Goal: Information Seeking & Learning: Find specific fact

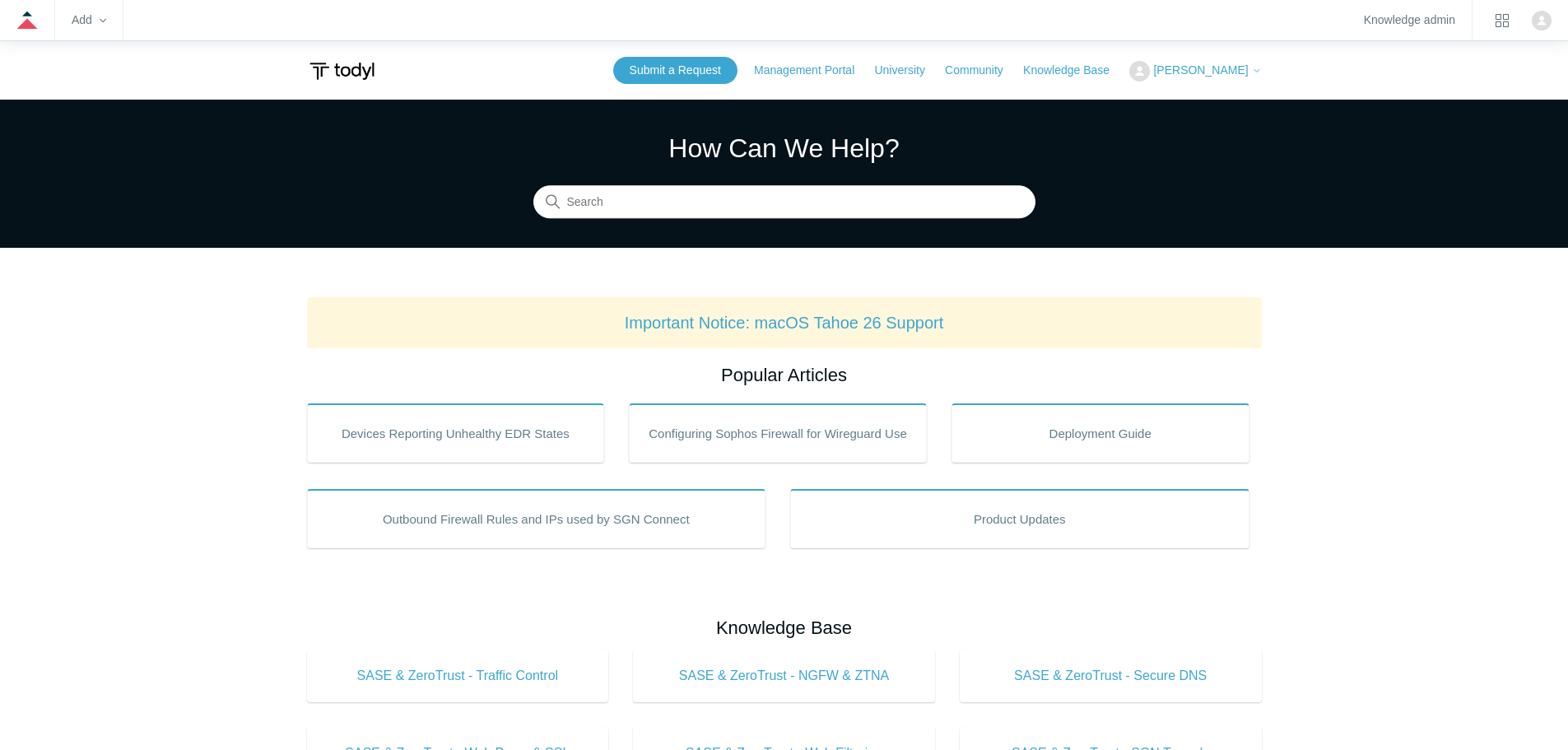
click at [728, 202] on input "Search" at bounding box center [784, 203] width 502 height 33
type input "a"
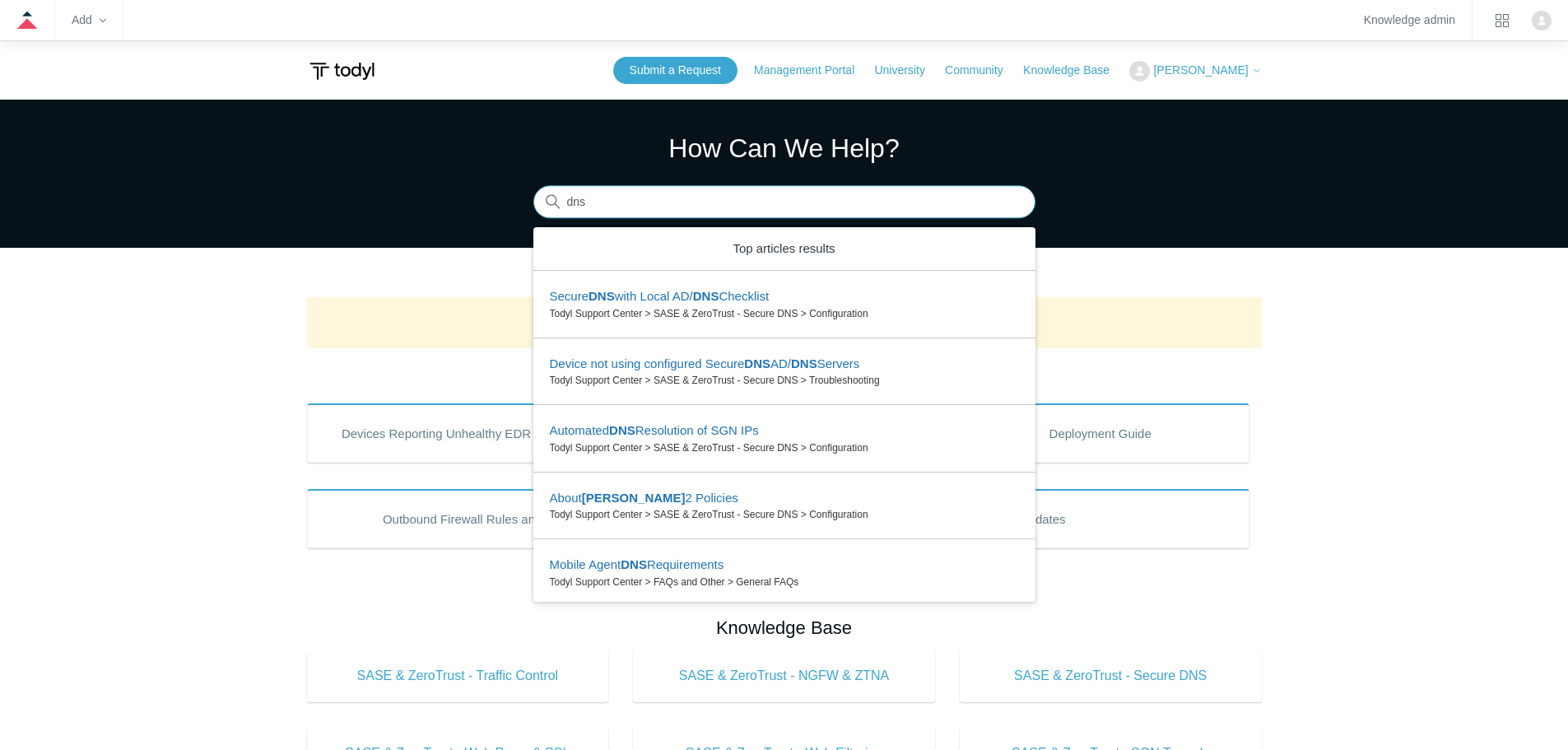
type input "dns"
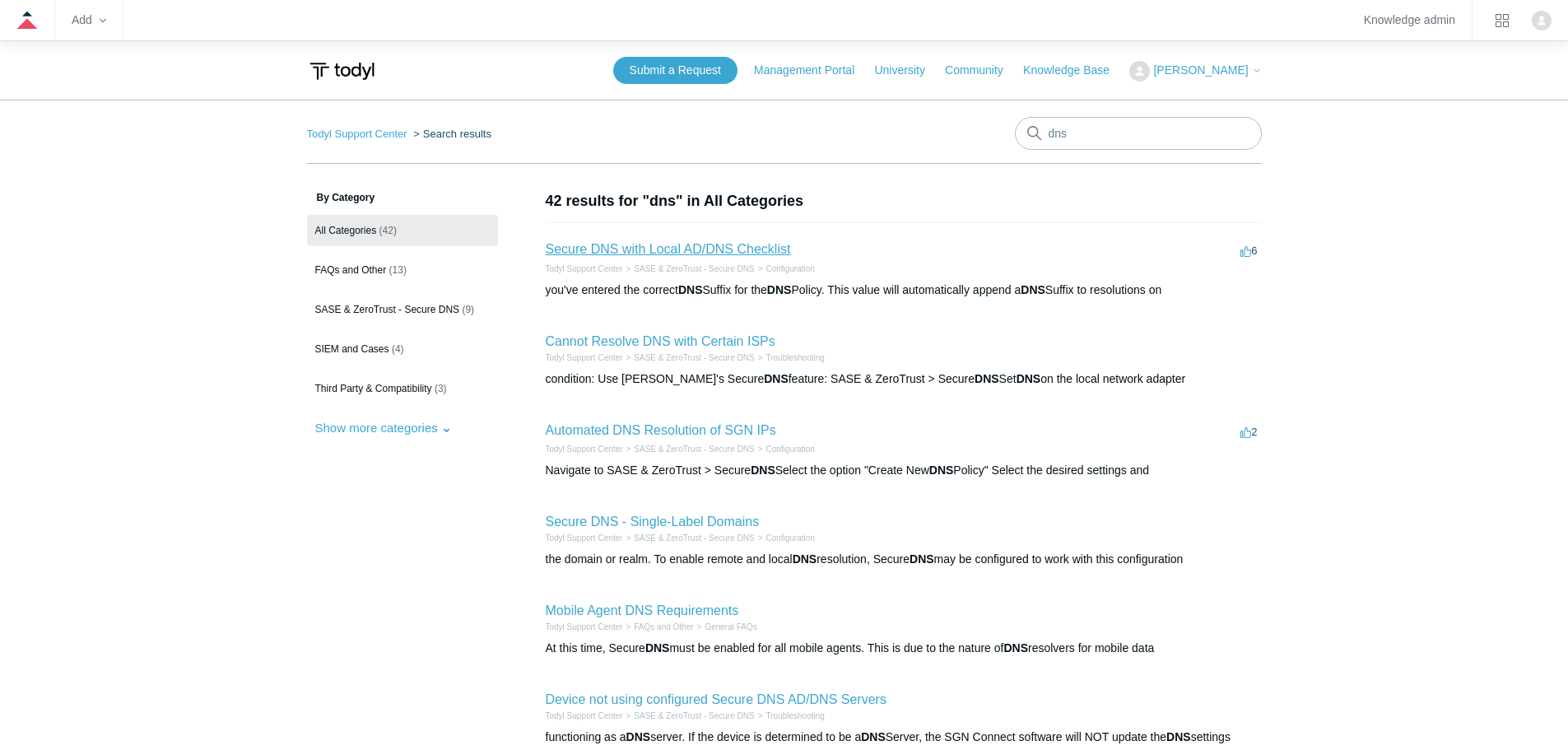
click at [673, 248] on link "Secure DNS with Local AD/DNS Checklist" at bounding box center [668, 248] width 245 height 14
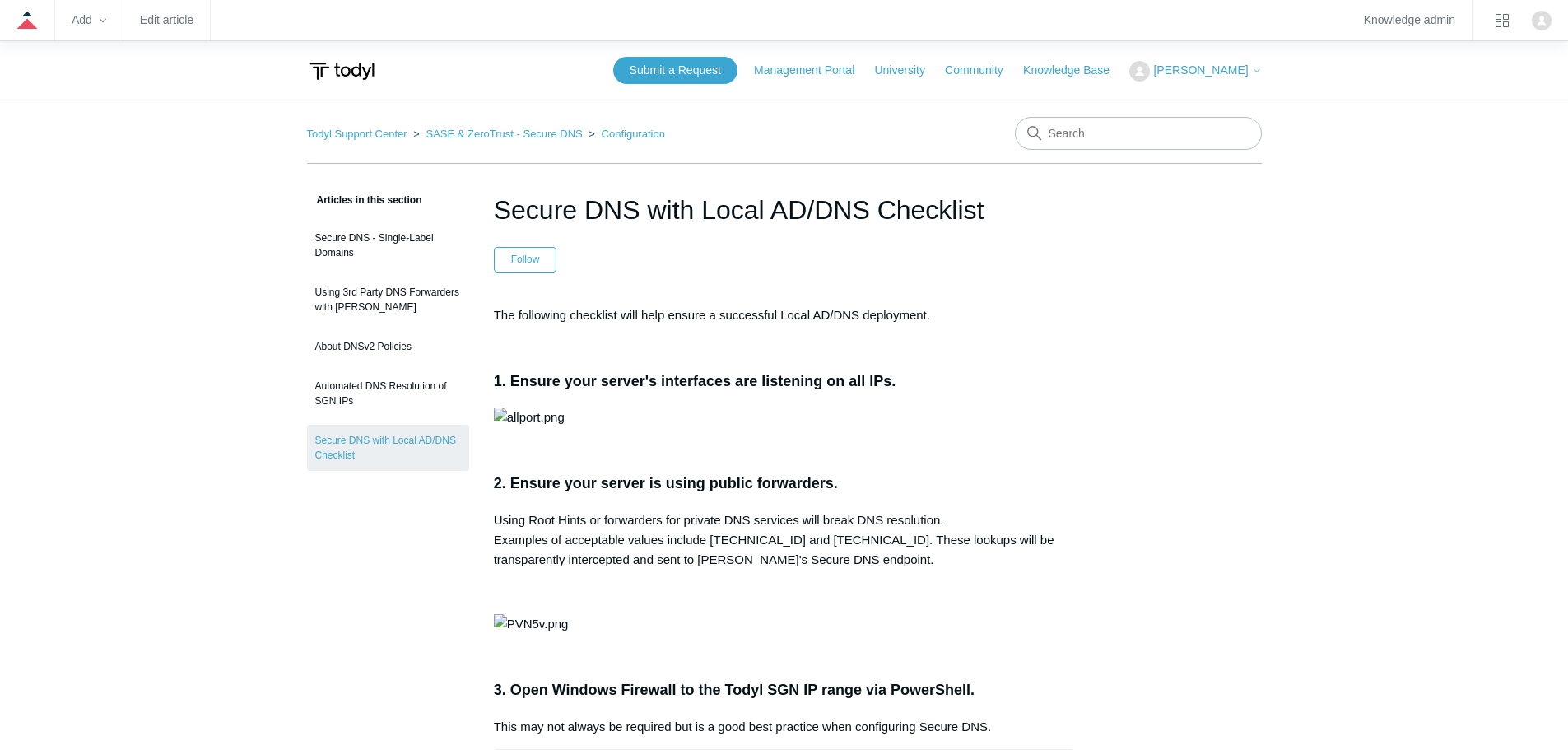
click at [1148, 132] on input "Search" at bounding box center [1138, 133] width 247 height 33
type input "outbound"
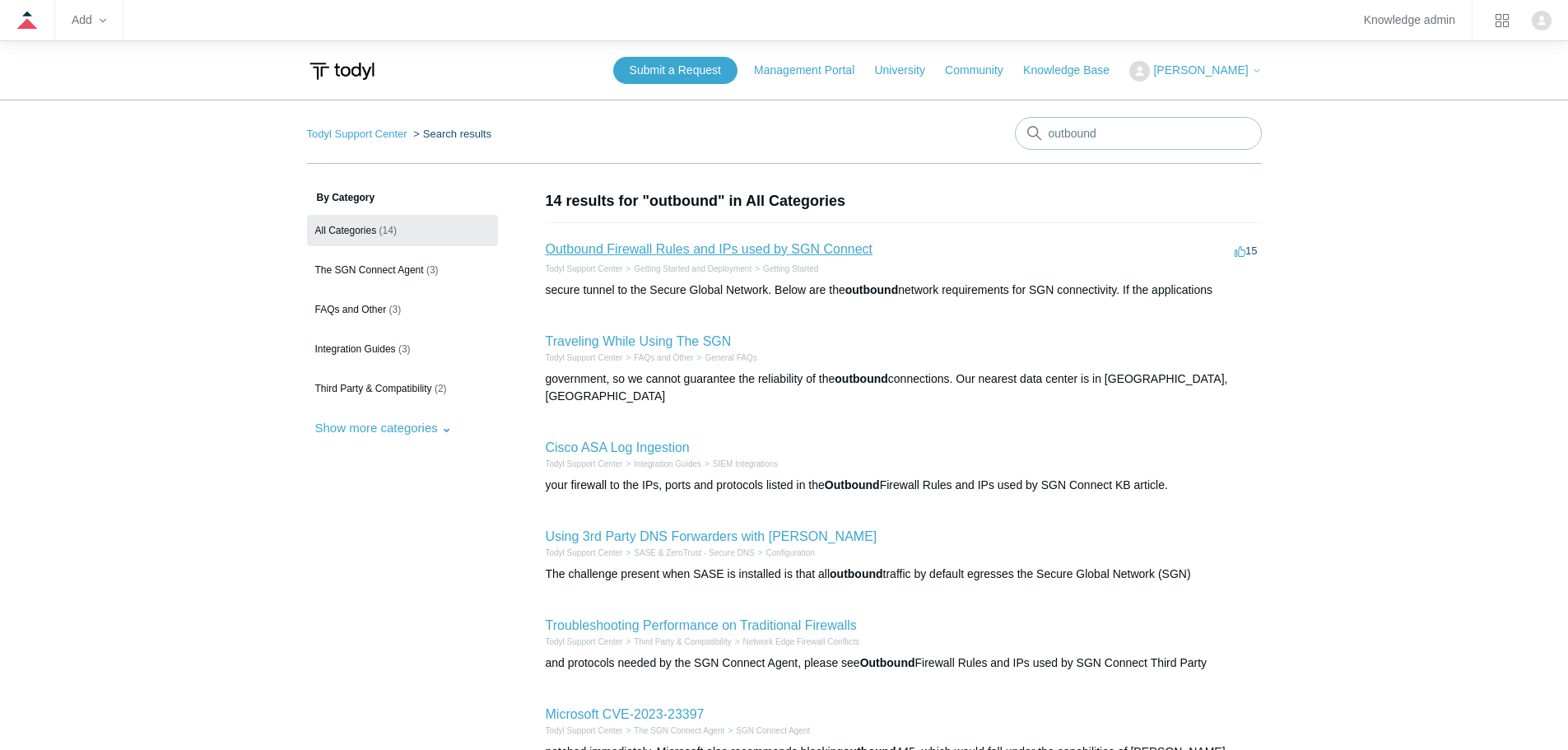
click at [639, 244] on link "Outbound Firewall Rules and IPs used by SGN Connect" at bounding box center [709, 248] width 328 height 14
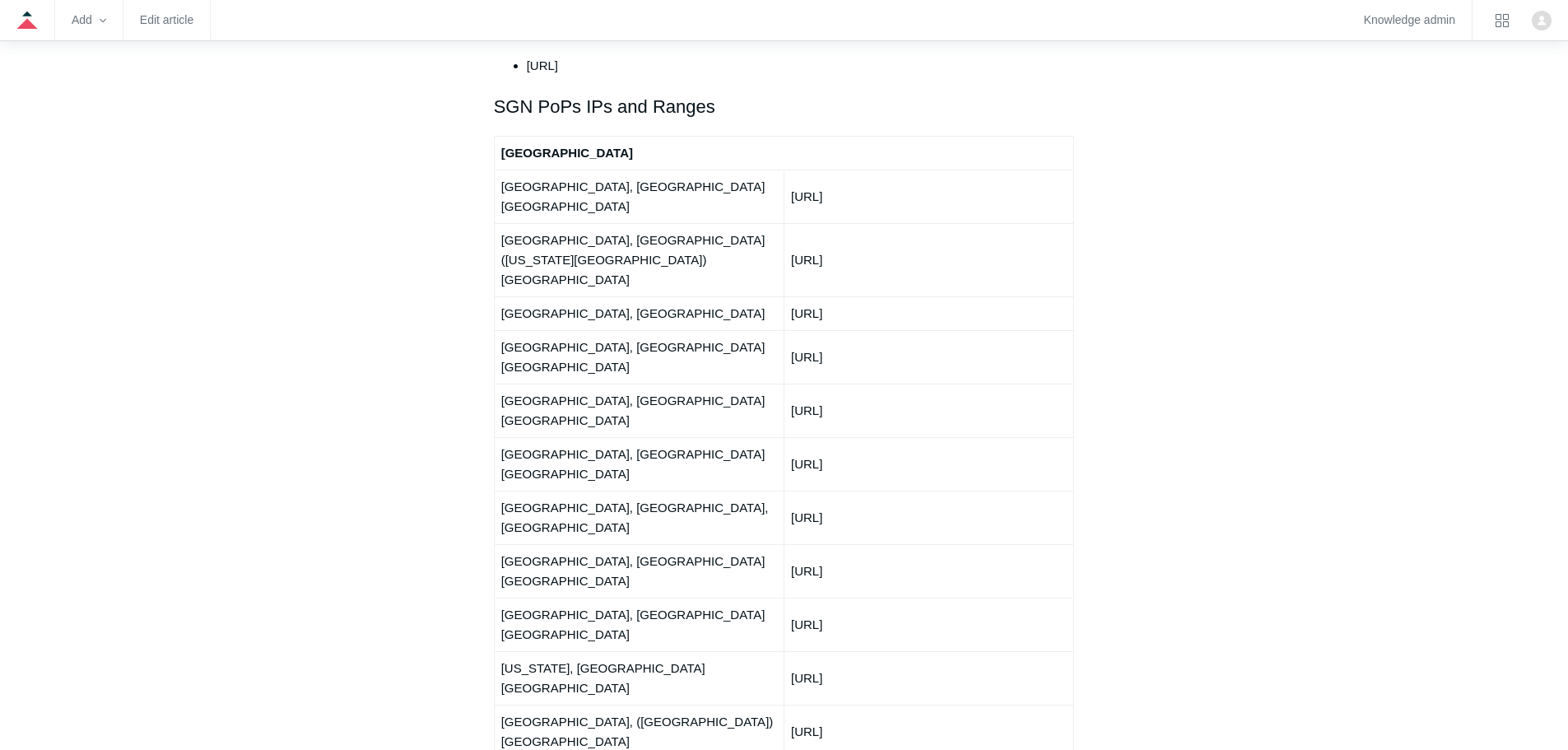
scroll to position [1976, 0]
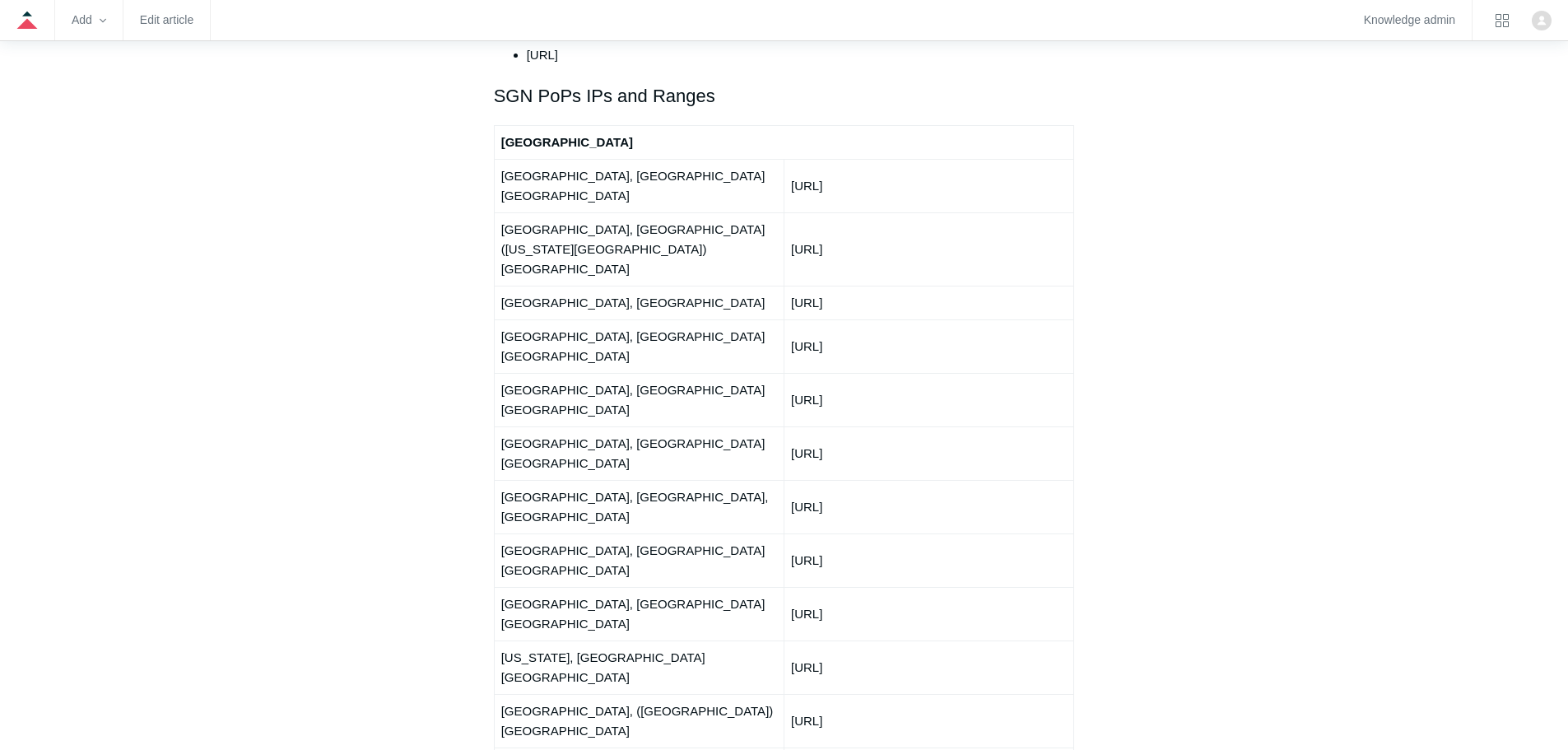
drag, startPoint x: 897, startPoint y: 239, endPoint x: 794, endPoint y: 233, distance: 103.2
click at [794, 320] on td "[URL]" at bounding box center [928, 346] width 290 height 54
copy td "[URL]"
click at [1199, 59] on div "Articles in this section Deployment Guide Outbound Firewall Rules and IPs used …" at bounding box center [784, 374] width 955 height 4320
drag, startPoint x: 1297, startPoint y: 55, endPoint x: 1300, endPoint y: 11, distance: 44.1
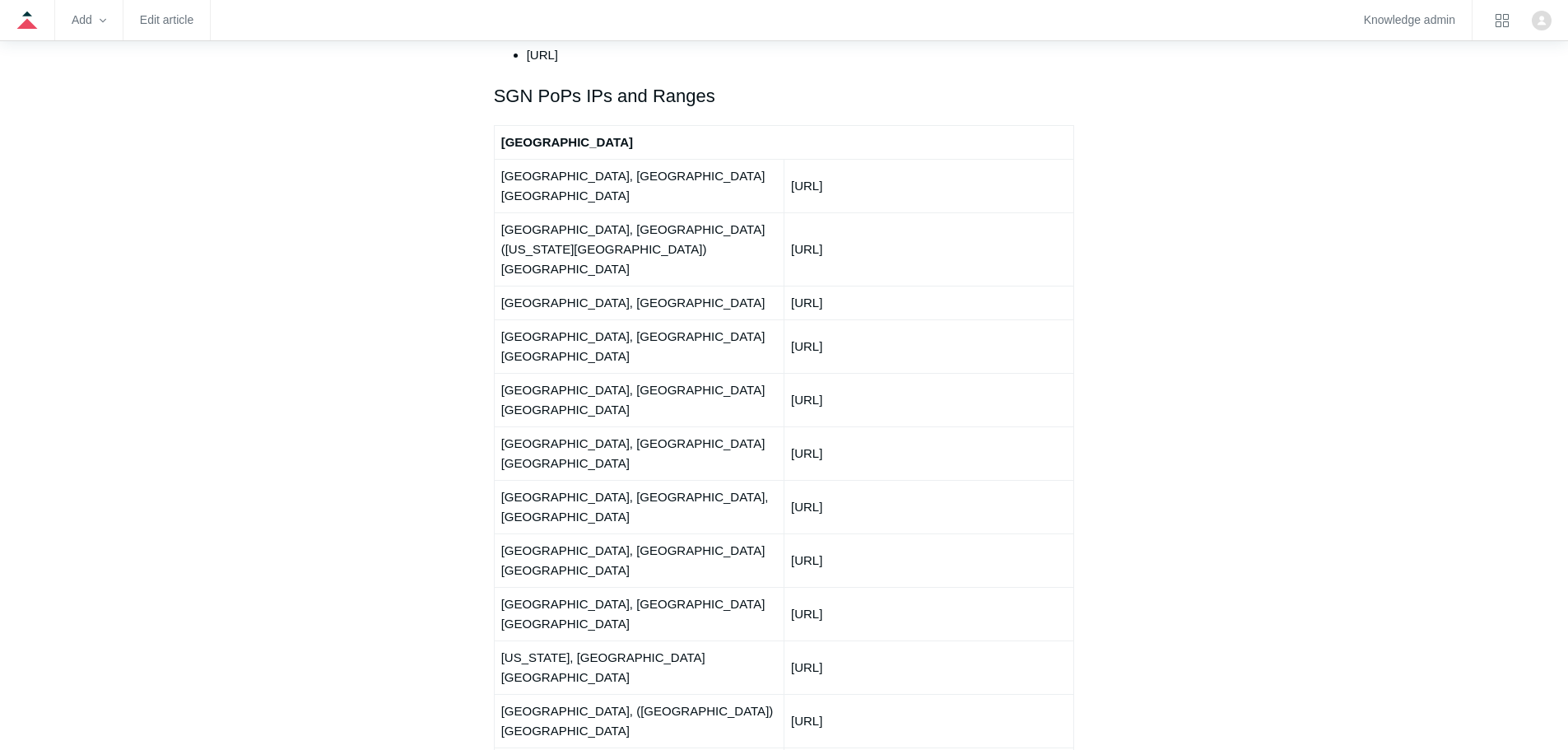
click at [1297, 49] on main "Todyl Support Center Getting Started and Deployment Getting Started Articles in…" at bounding box center [784, 329] width 1568 height 4411
